Goal: Complete application form

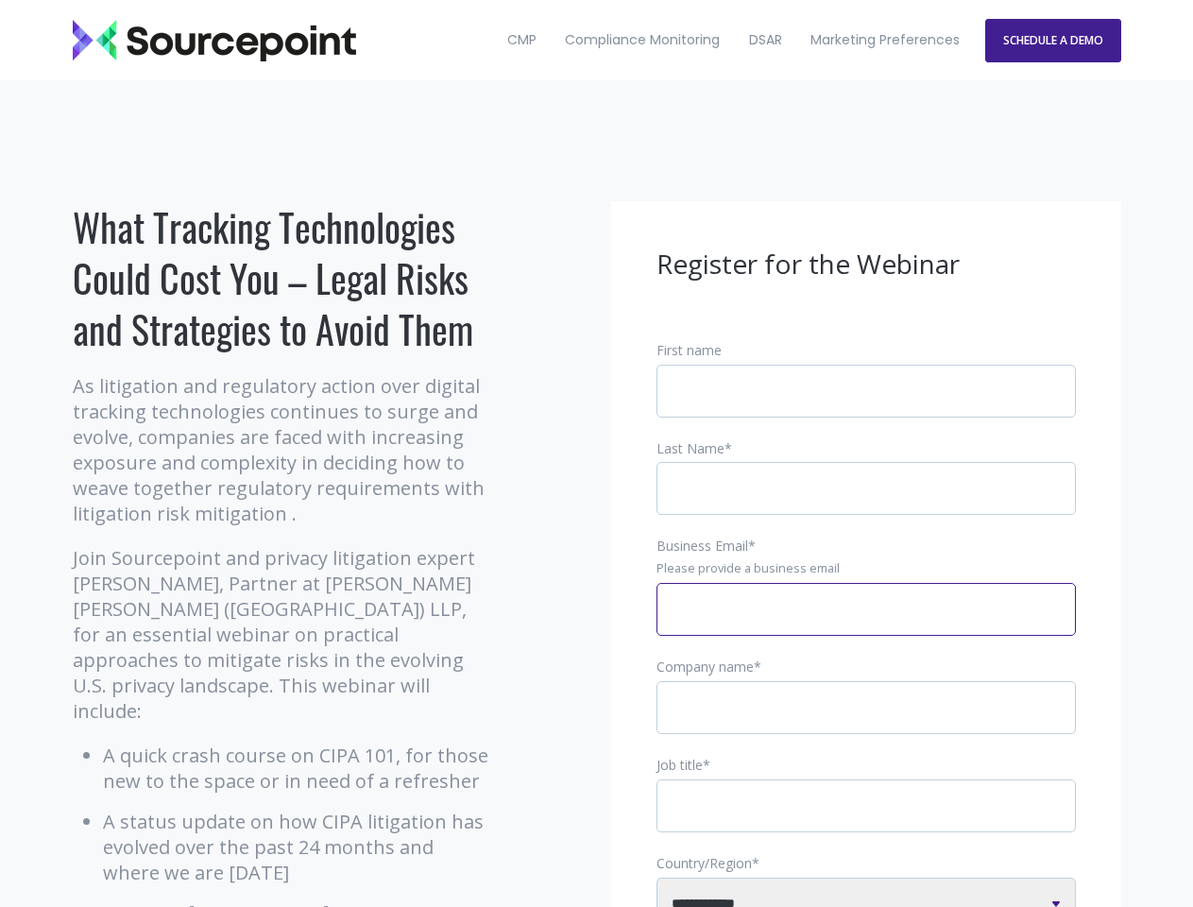
click at [866, 624] on input "Business Email *" at bounding box center [865, 609] width 419 height 53
